Goal: Task Accomplishment & Management: Use online tool/utility

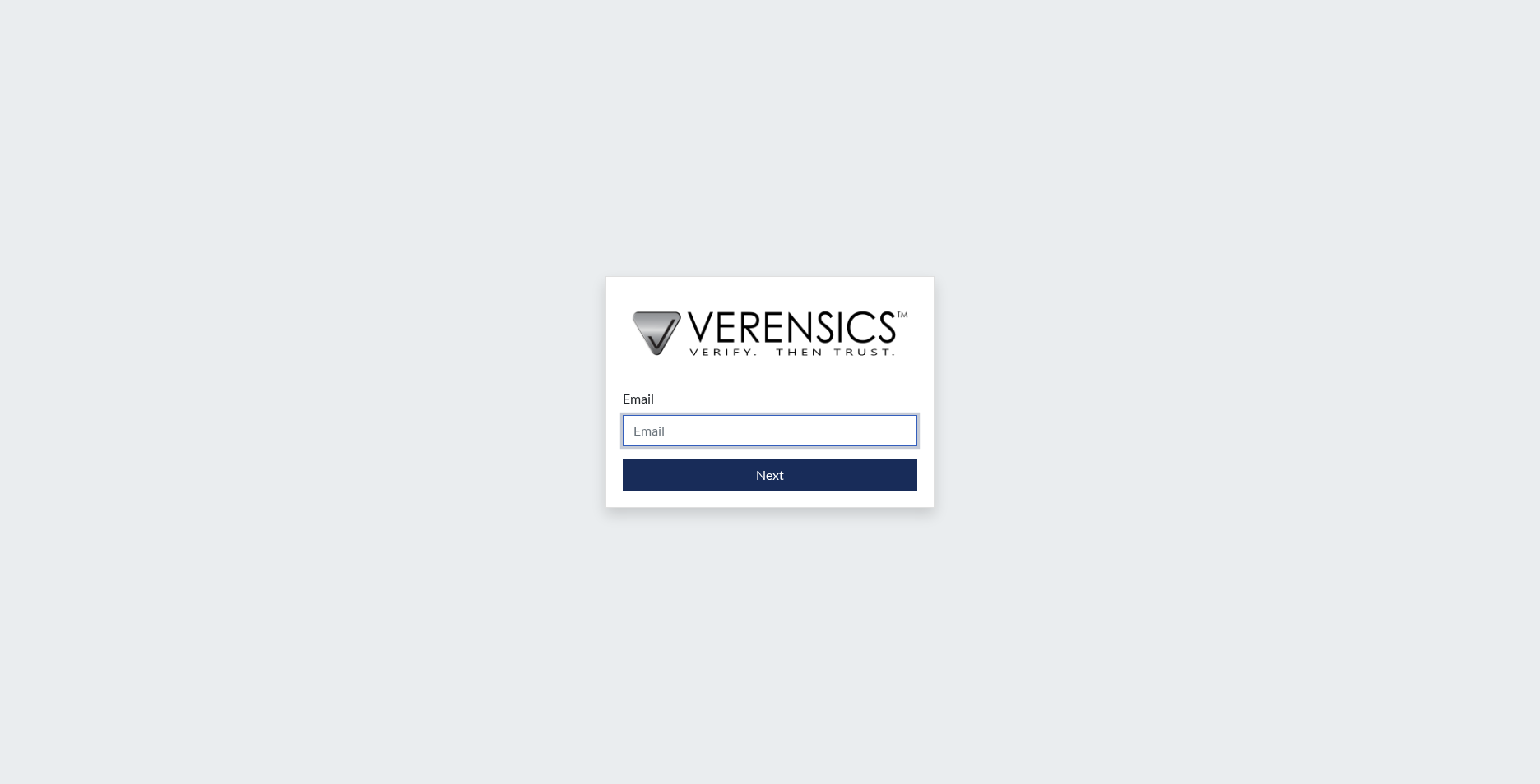
click at [691, 428] on input "Email" at bounding box center [770, 431] width 295 height 31
type input "[EMAIL_ADDRESS][PERSON_NAME][DOMAIN_NAME]"
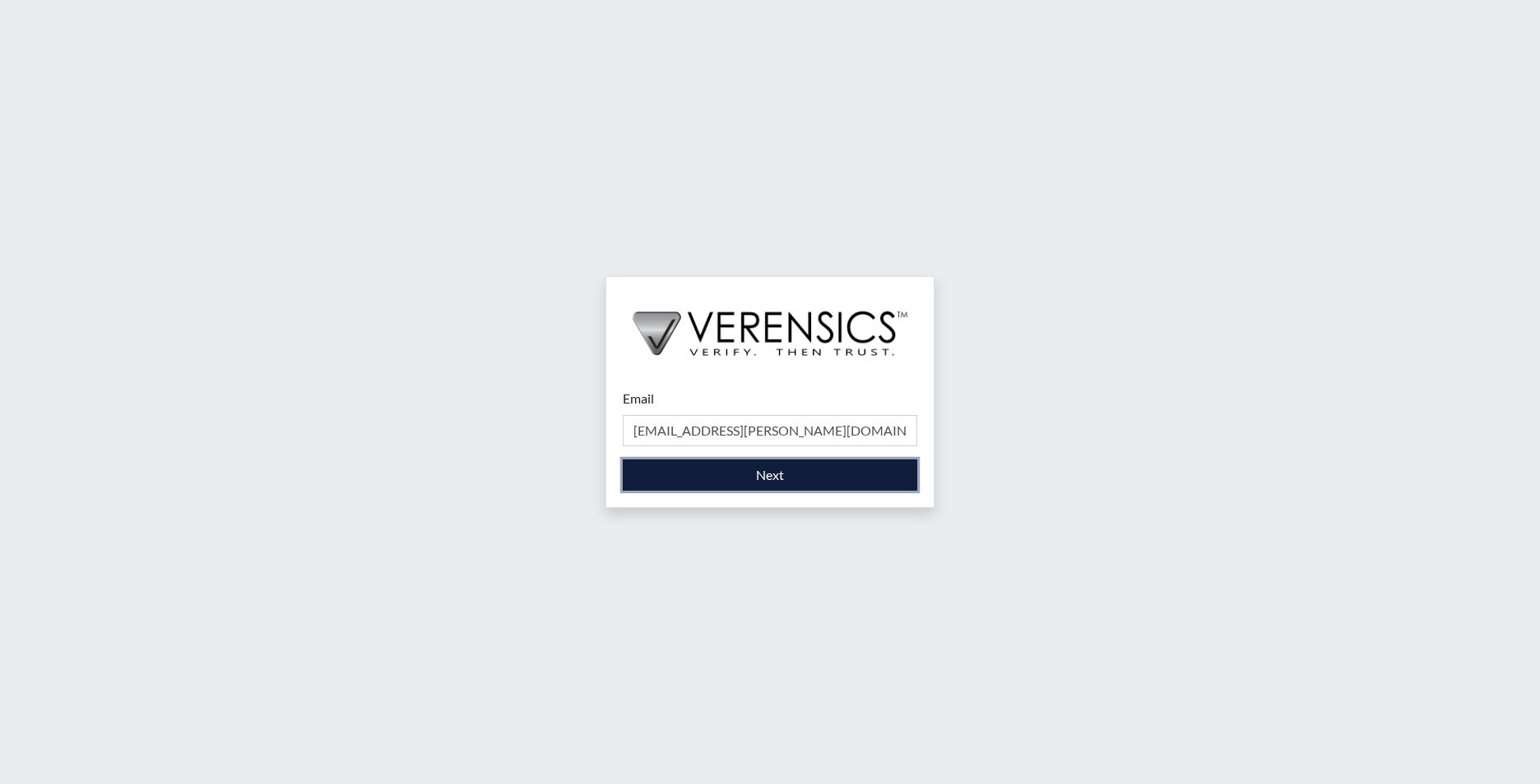
click at [706, 486] on button "Next" at bounding box center [770, 475] width 295 height 31
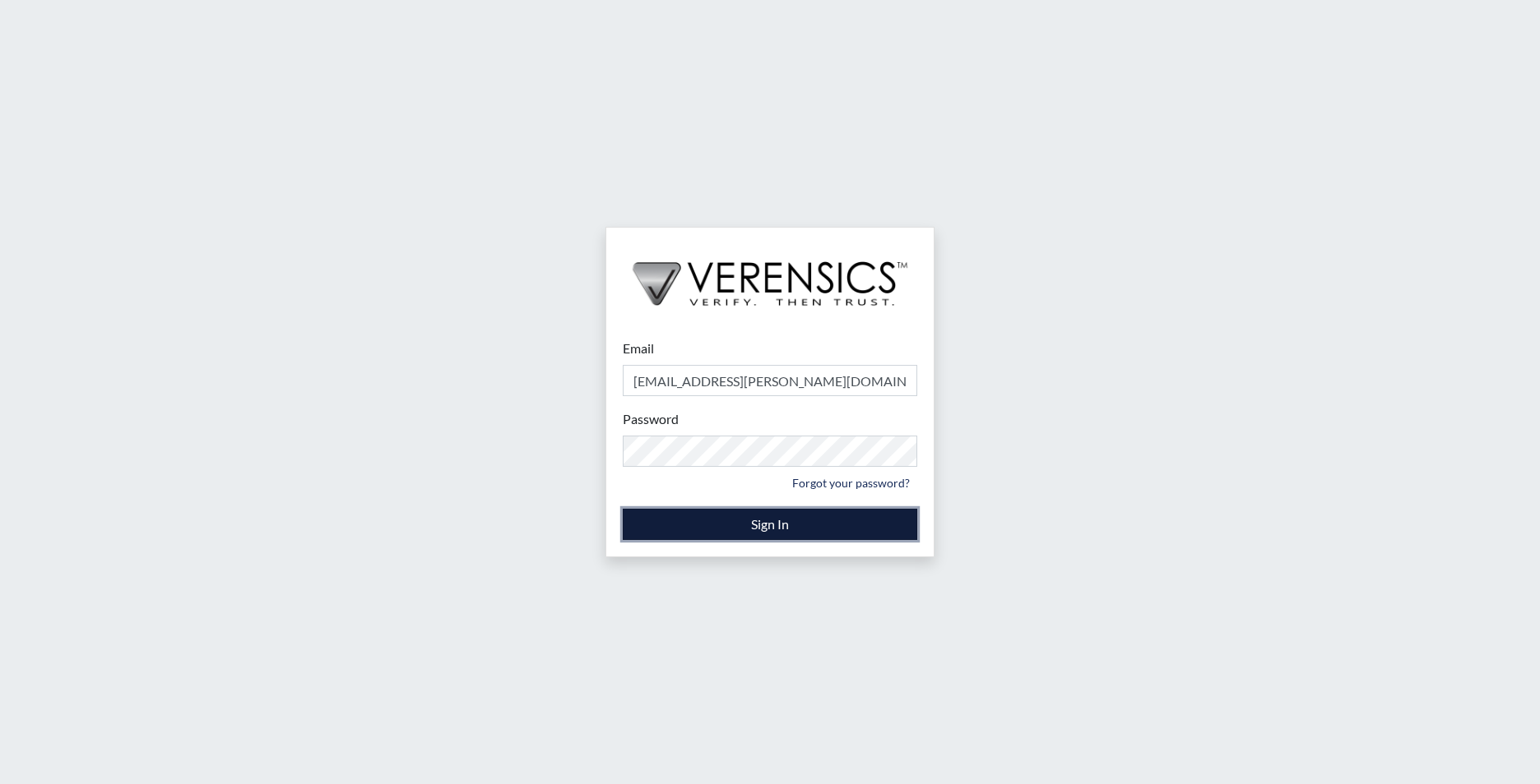
click at [731, 524] on button "Sign In" at bounding box center [770, 525] width 295 height 31
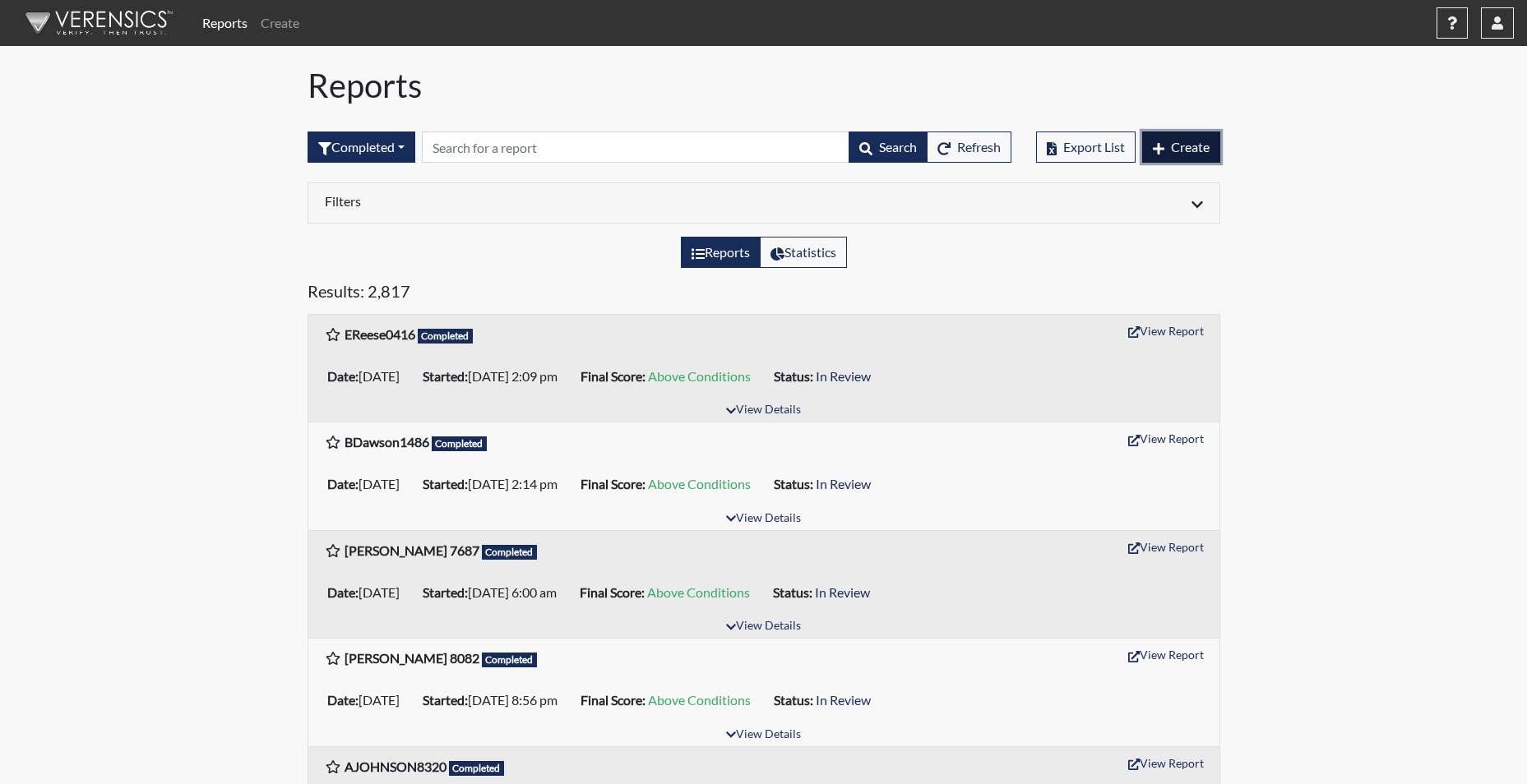
click at [1200, 141] on span "Create" at bounding box center [1190, 146] width 39 height 16
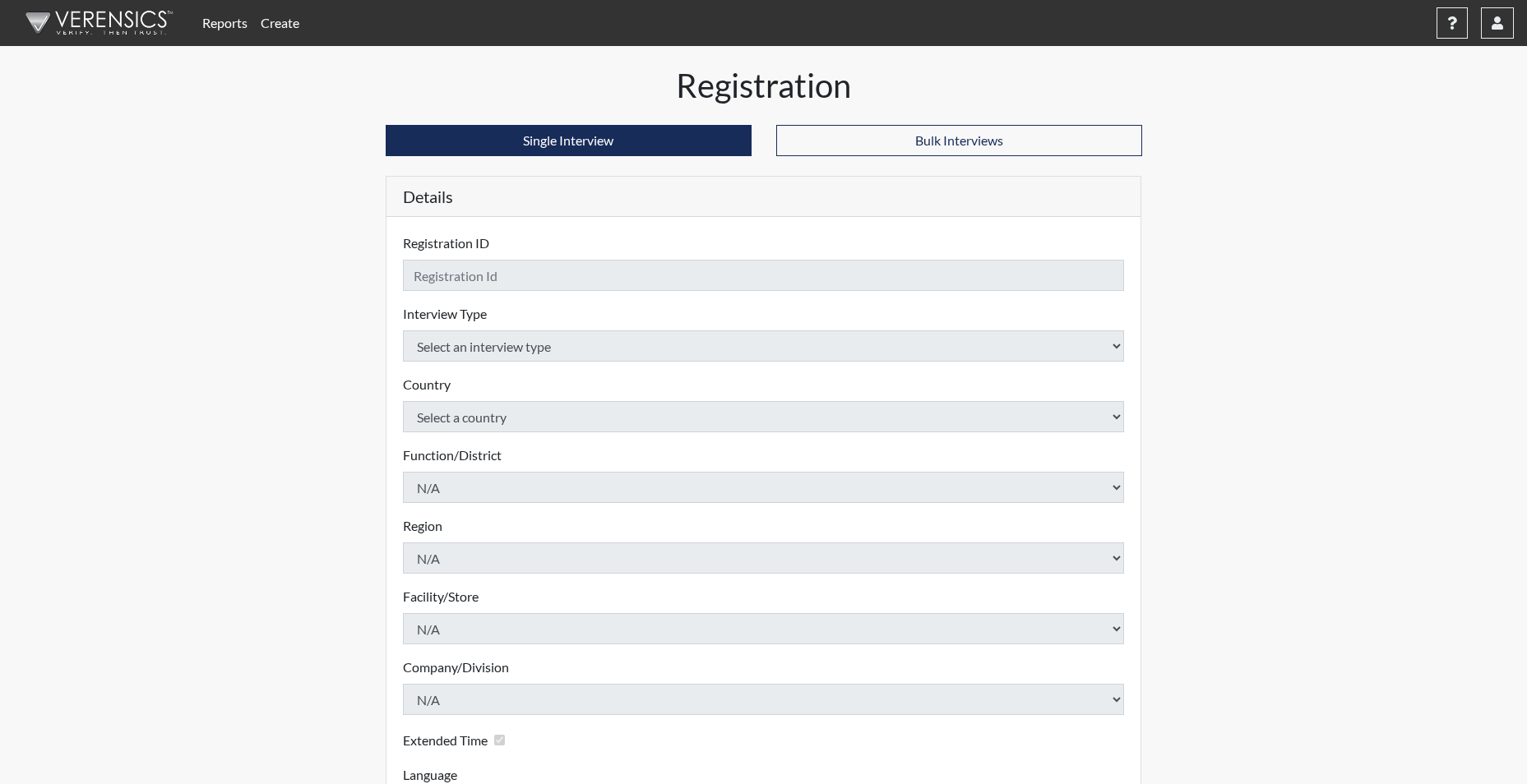
checkbox input "true"
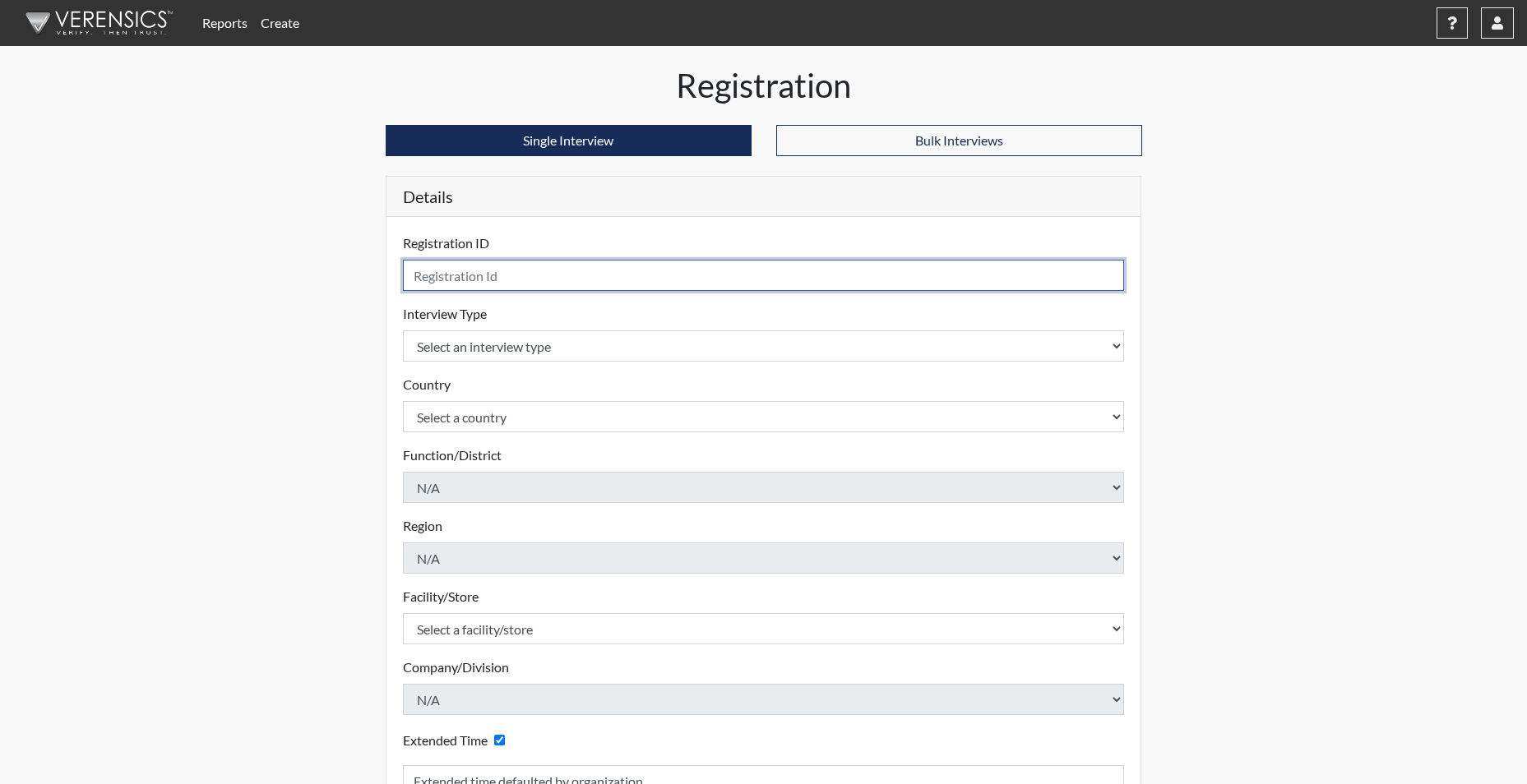
click at [528, 275] on input "text" at bounding box center [764, 275] width 722 height 31
type input "SBOSTIC3008"
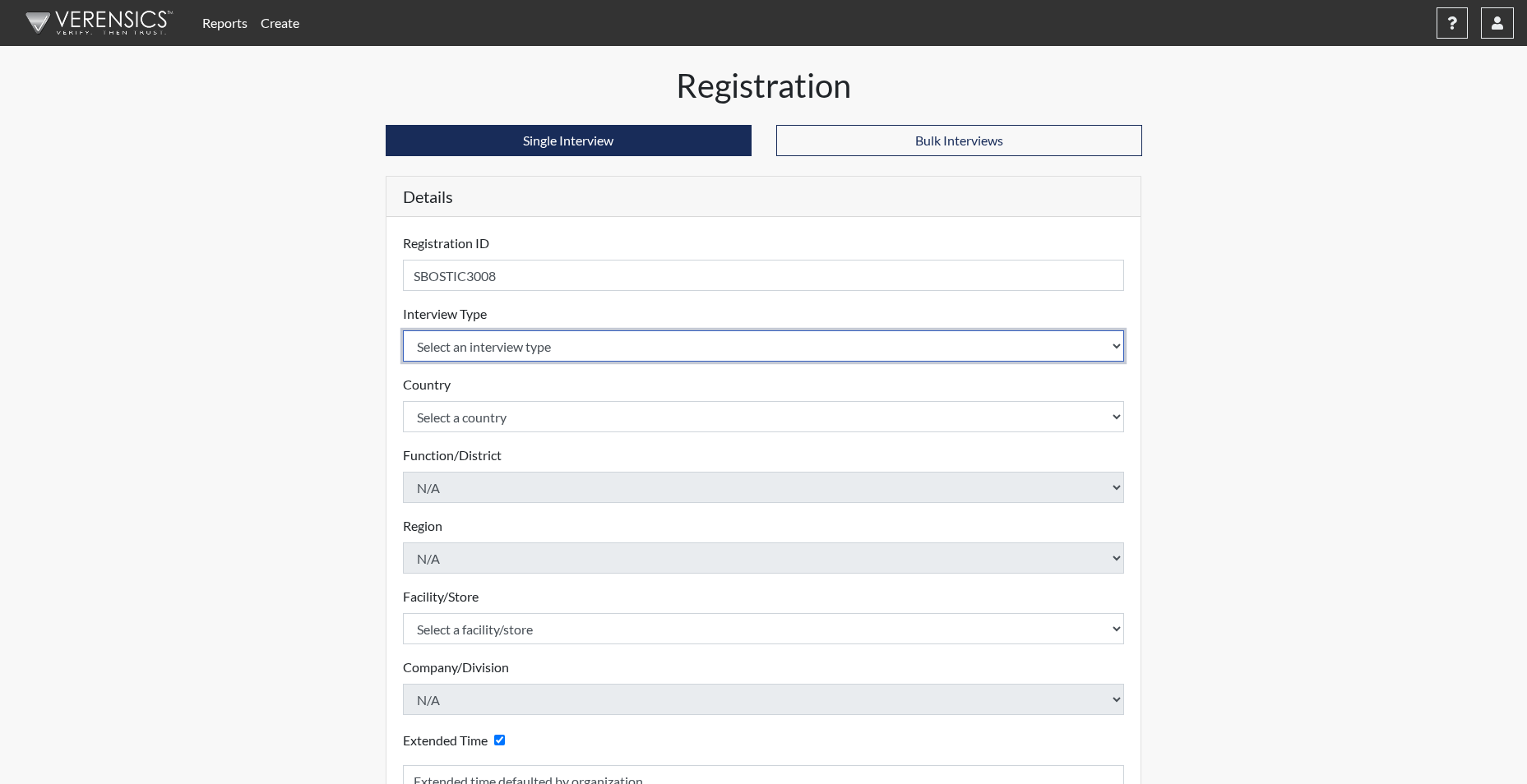
drag, startPoint x: 490, startPoint y: 346, endPoint x: 490, endPoint y: 358, distance: 12.0
click at [490, 348] on select "Select an interview type Corrections Pre-Employment" at bounding box center [764, 346] width 722 height 31
select select "ff733e93-e1bf-11ea-9c9f-0eff0cf7eb8f"
click at [403, 330] on select "Select an interview type Corrections Pre-Employment" at bounding box center [764, 346] width 722 height 31
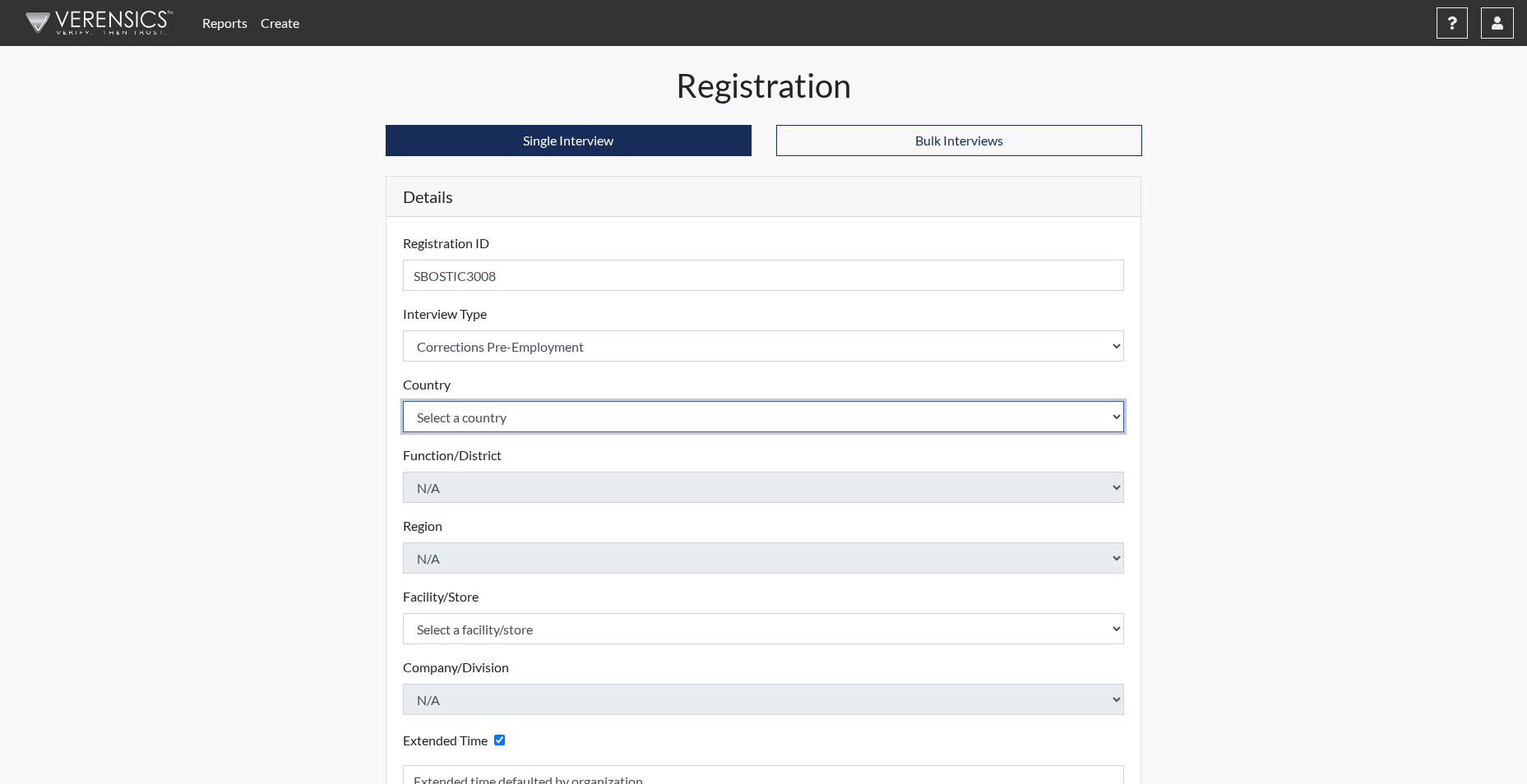
click at [472, 414] on select "Select a country [GEOGRAPHIC_DATA] [GEOGRAPHIC_DATA]" at bounding box center [764, 417] width 722 height 31
select select "united-states-of-[GEOGRAPHIC_DATA]"
click at [403, 401] on select "Select a country [GEOGRAPHIC_DATA] [GEOGRAPHIC_DATA]" at bounding box center [764, 417] width 722 height 31
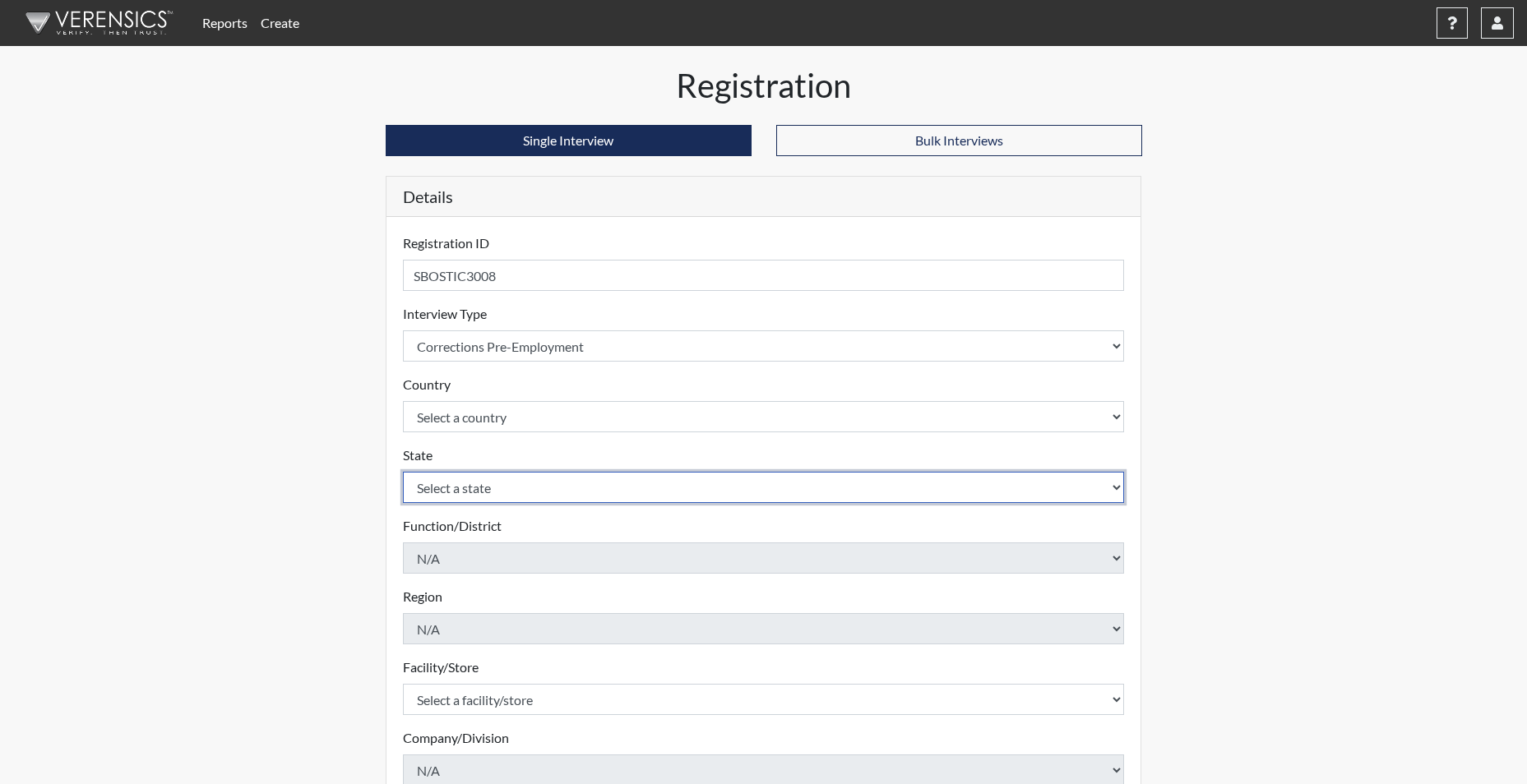
click at [465, 482] on select "Select a state [US_STATE] [US_STATE] [US_STATE] [US_STATE] [US_STATE] [US_STATE…" at bounding box center [764, 488] width 722 height 31
select select "SC"
click at [403, 472] on select "Select a state [US_STATE] [US_STATE] [US_STATE] [US_STATE] [US_STATE] [US_STATE…" at bounding box center [764, 488] width 722 height 31
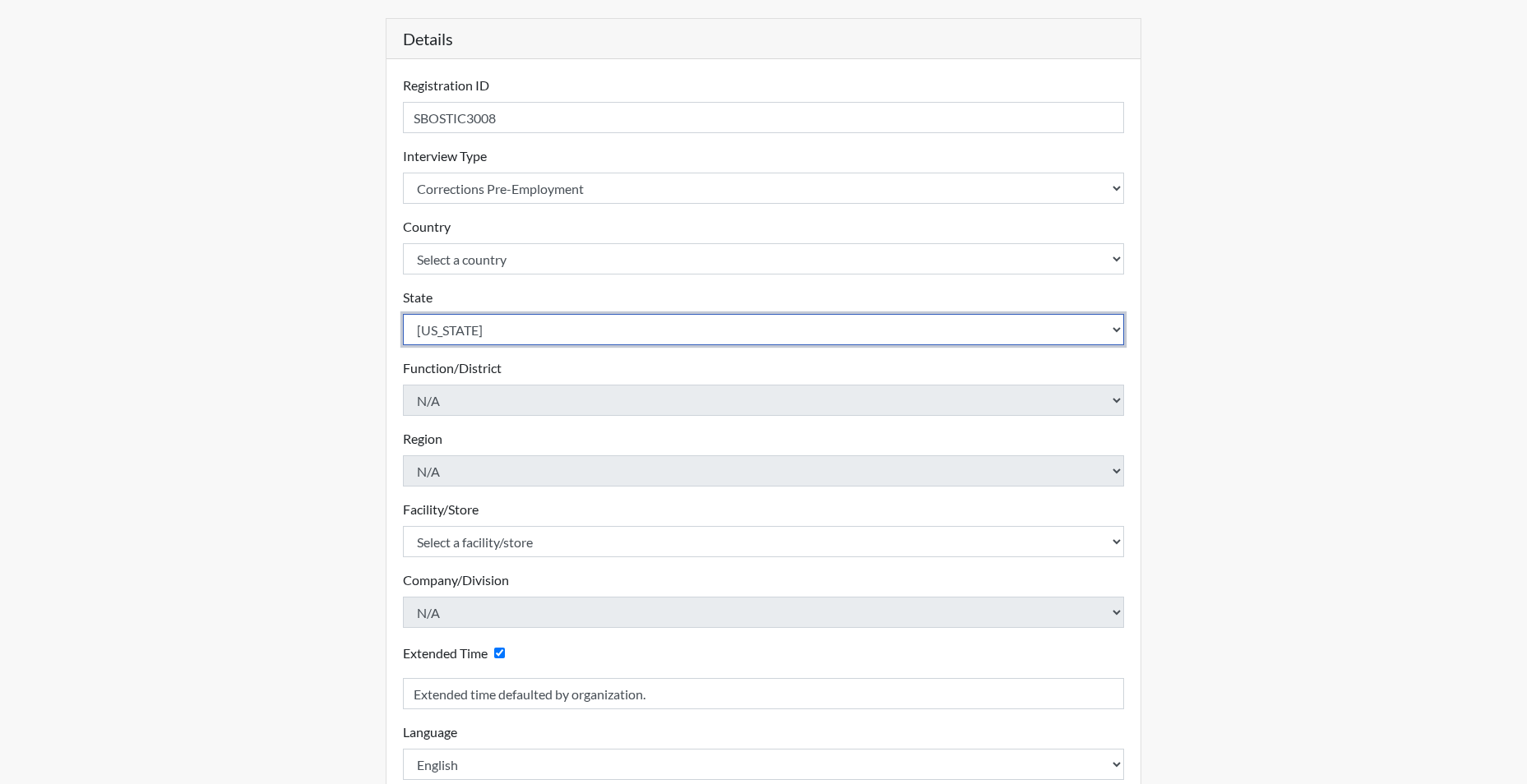
scroll to position [247, 0]
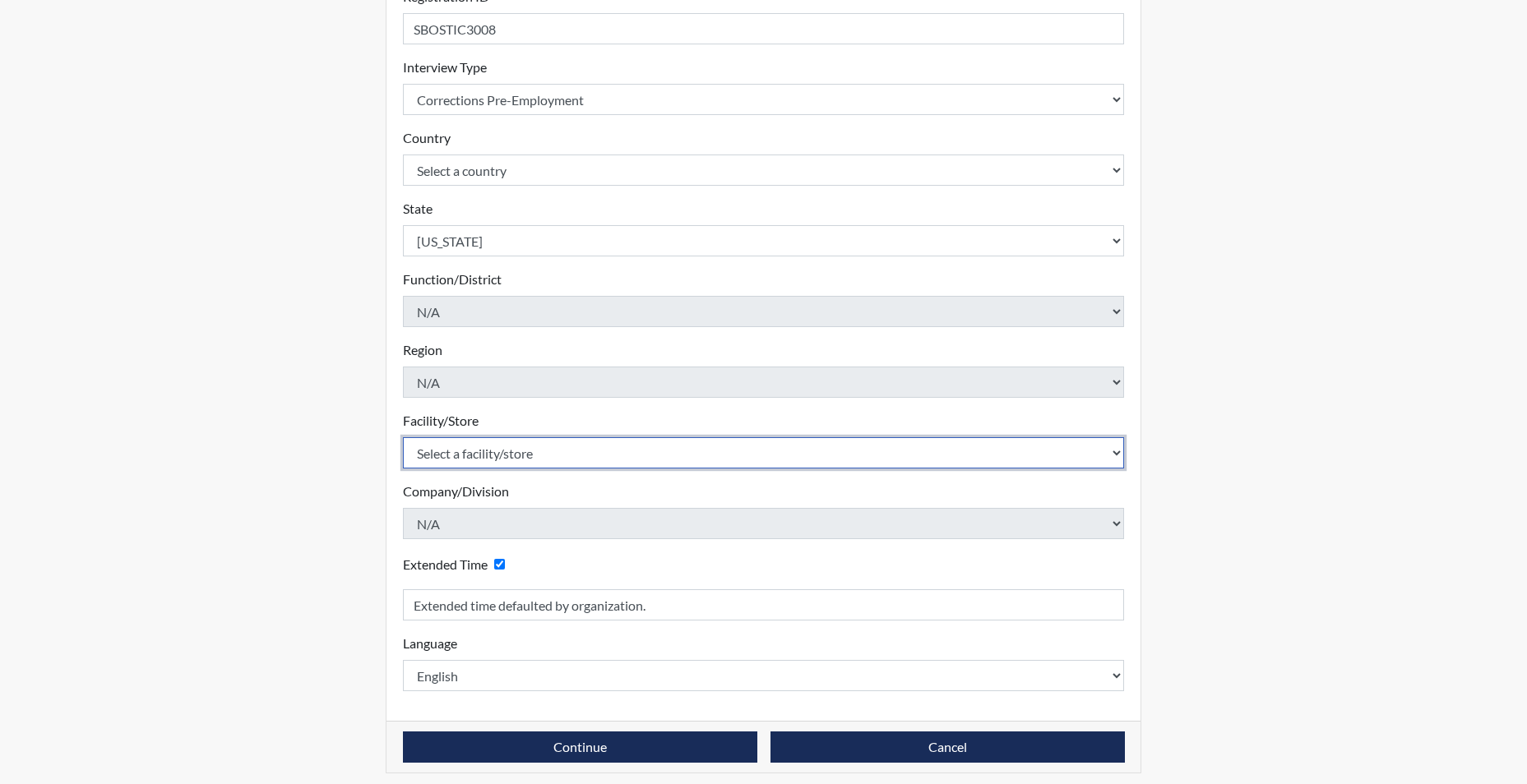
click at [483, 453] on select "Select a facility/store [GEOGRAPHIC_DATA] CI Broad River CI [PERSON_NAME] CI Di…" at bounding box center [764, 453] width 722 height 31
select select "d25ccce7-56e4-4ac3-94d1-4a6dbae4e778"
click at [403, 437] on select "Select a facility/store [GEOGRAPHIC_DATA] CI Broad River CI [PERSON_NAME] CI Di…" at bounding box center [764, 453] width 722 height 31
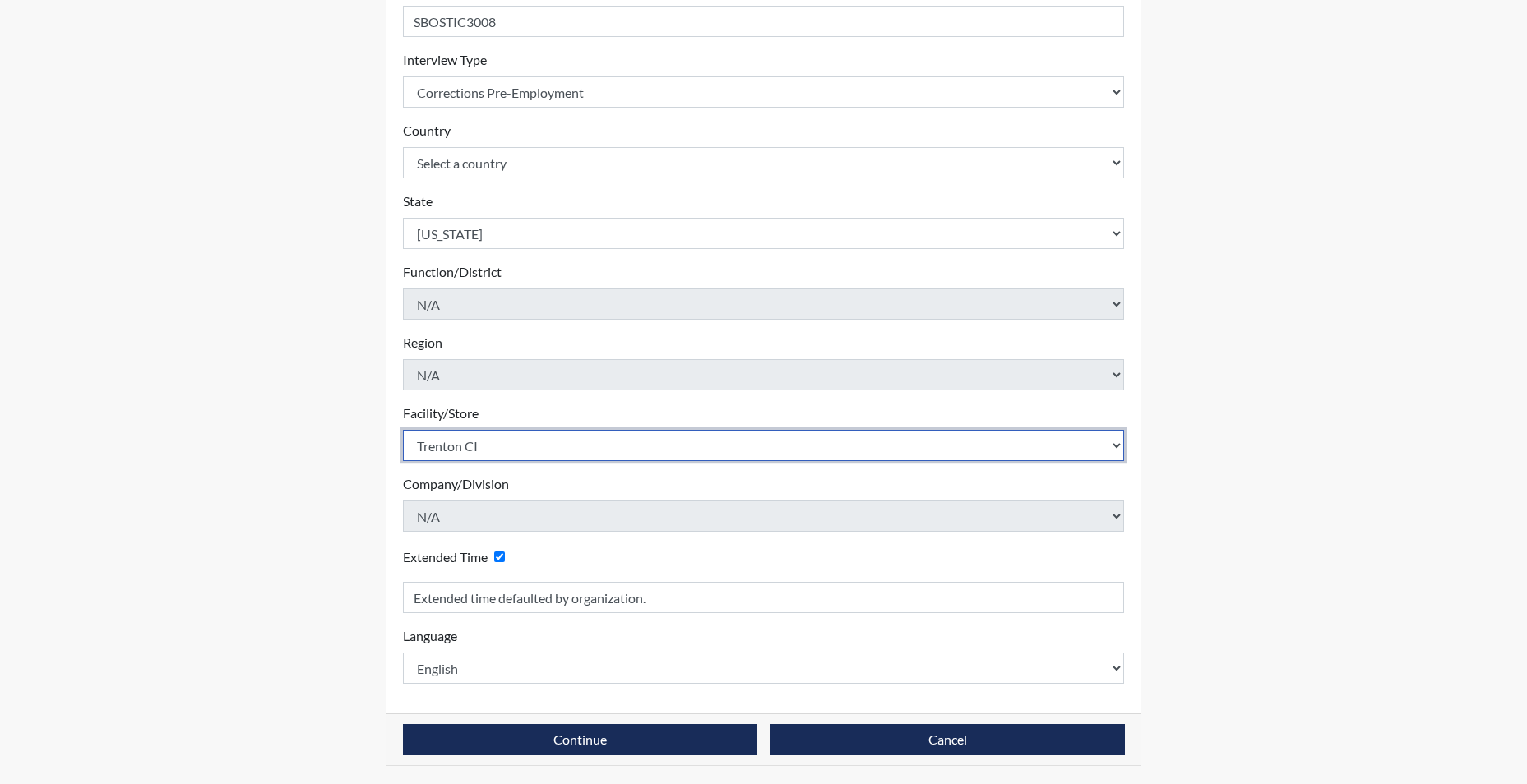
scroll to position [256, 0]
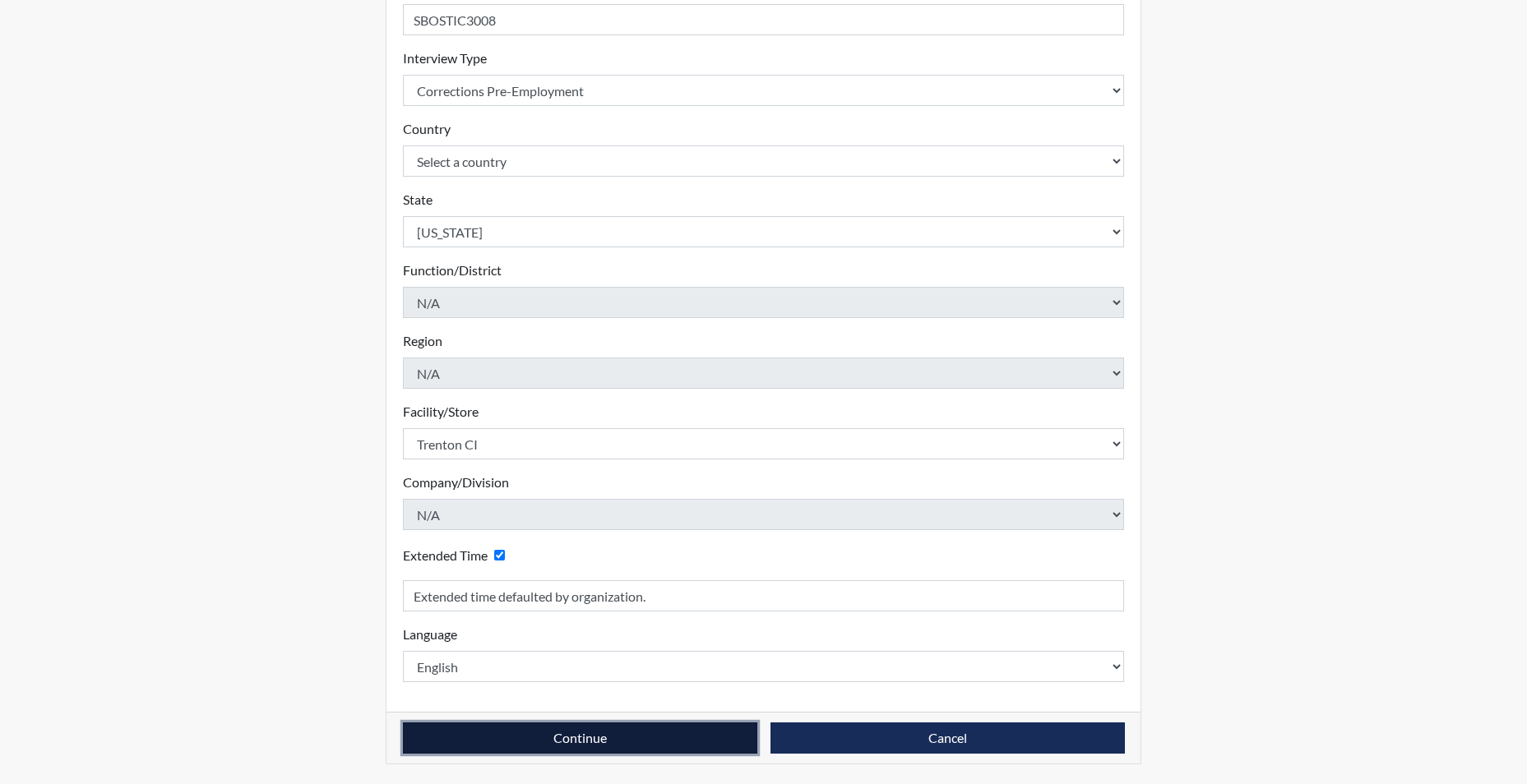
click at [495, 737] on button "Continue" at bounding box center [580, 738] width 354 height 31
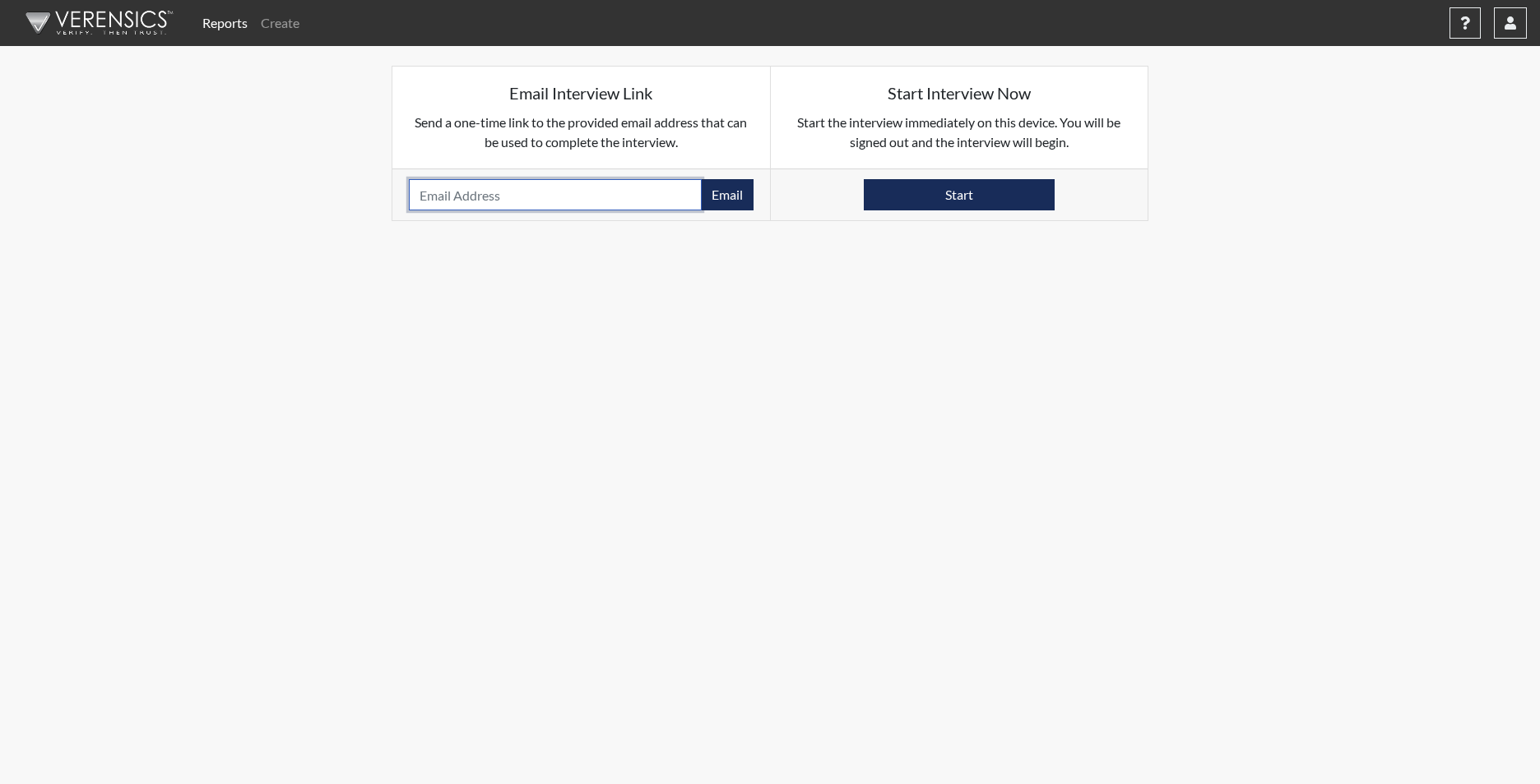
click at [445, 193] on input "email" at bounding box center [555, 195] width 293 height 31
paste input "[EMAIL_ADDRESS][DOMAIN_NAME]"
type input "[EMAIL_ADDRESS][DOMAIN_NAME]"
click at [723, 200] on button "Email" at bounding box center [726, 195] width 52 height 31
